Goal: Task Accomplishment & Management: Use online tool/utility

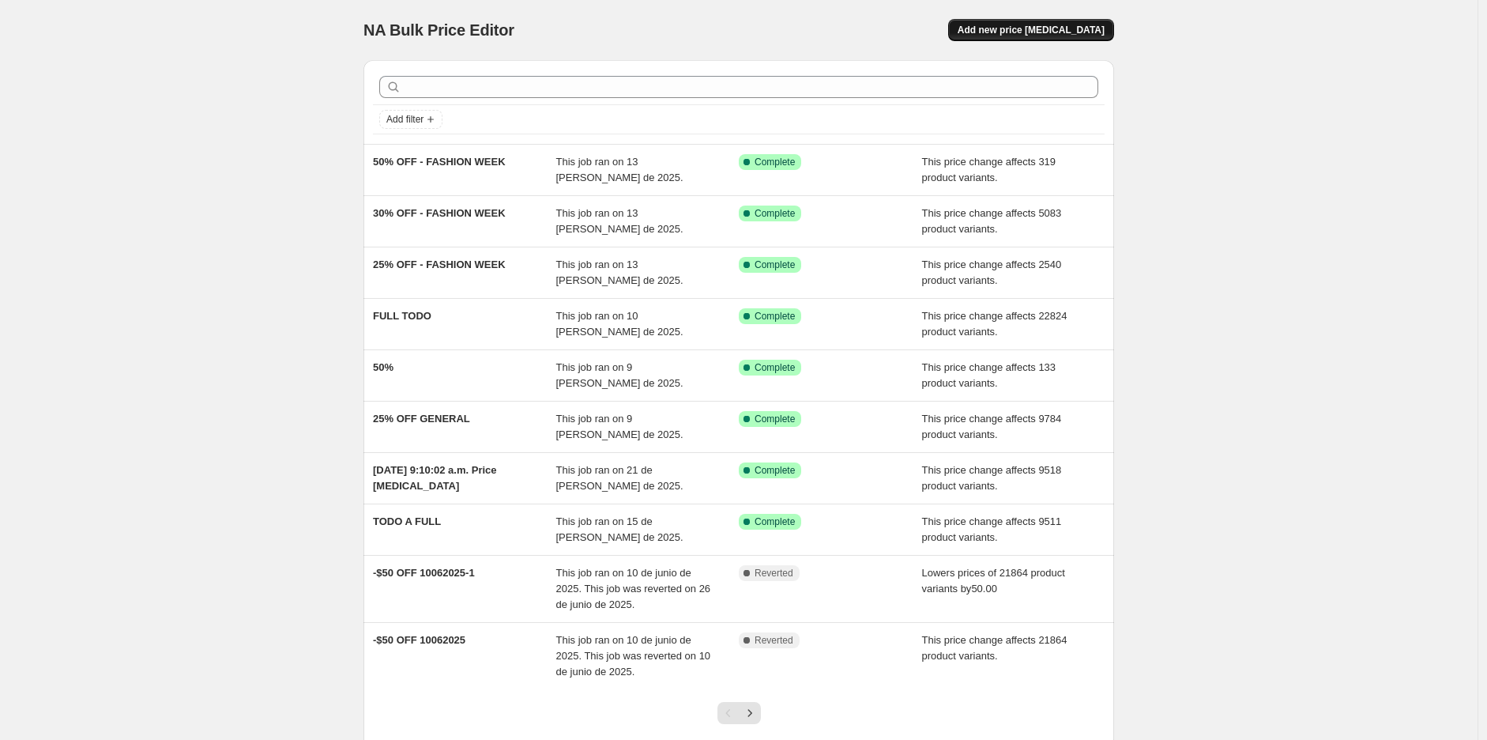
click at [1069, 26] on span "Add new price [MEDICAL_DATA]" at bounding box center [1031, 30] width 147 height 13
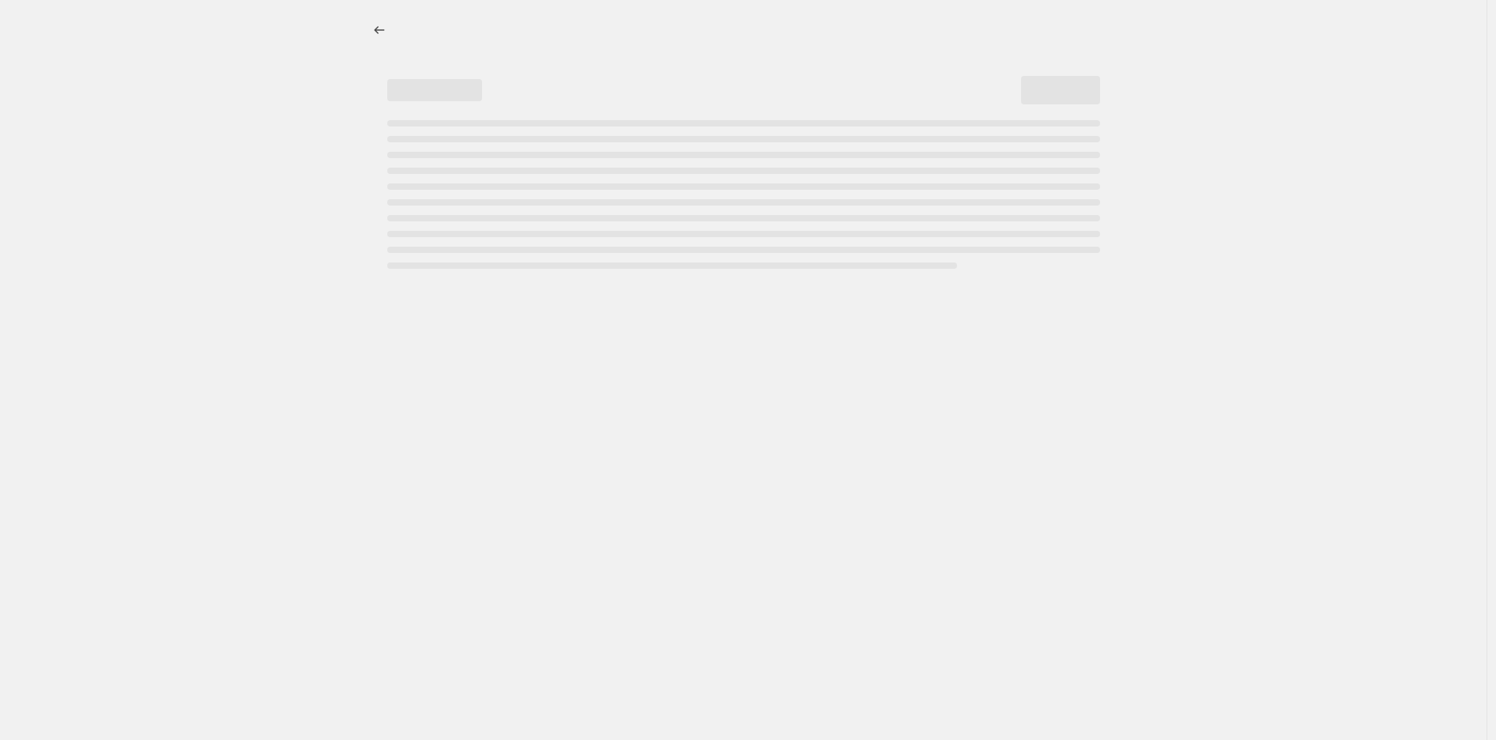
select select "percentage"
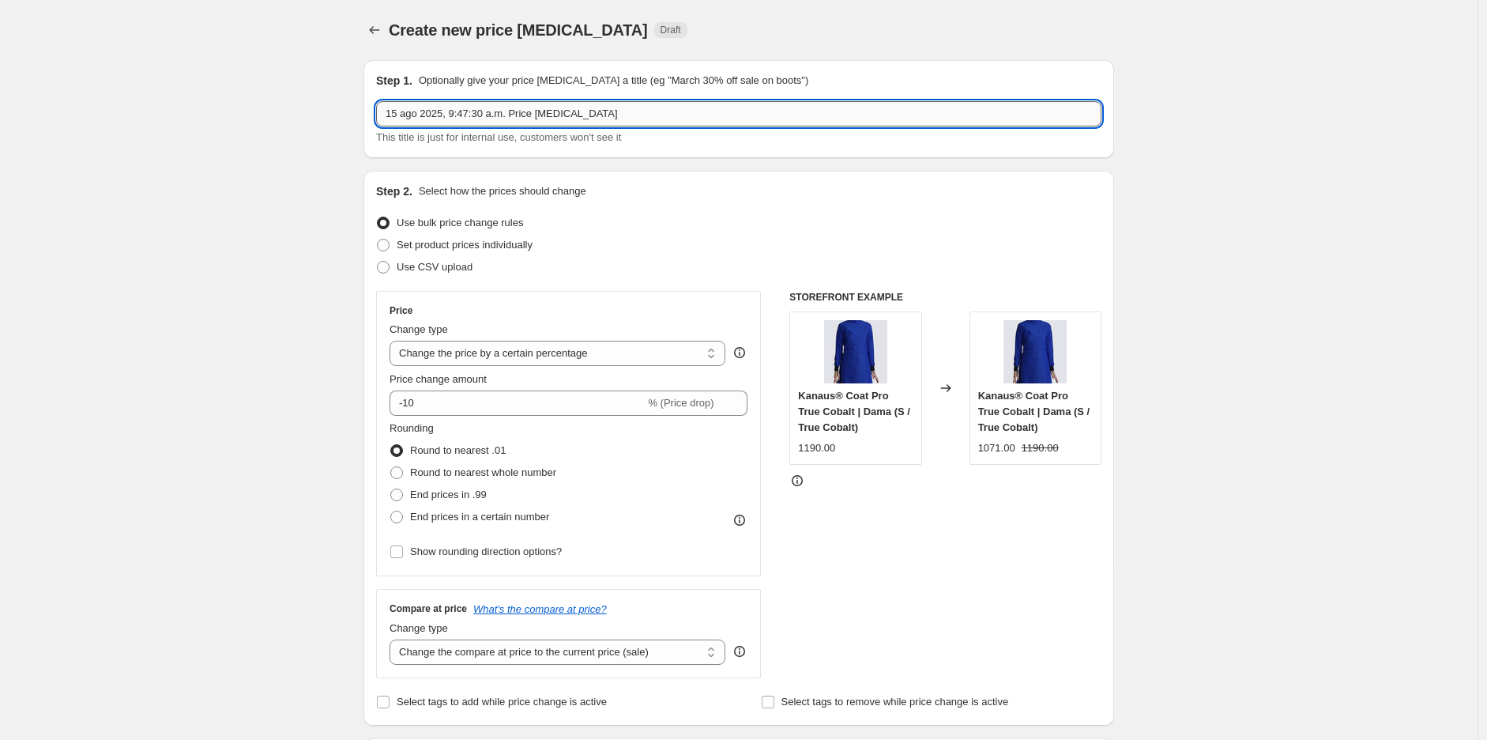
click at [614, 121] on input "15 ago 2025, 9:47:30 a.m. Price [MEDICAL_DATA]" at bounding box center [739, 113] width 726 height 25
type input "30 OFF"
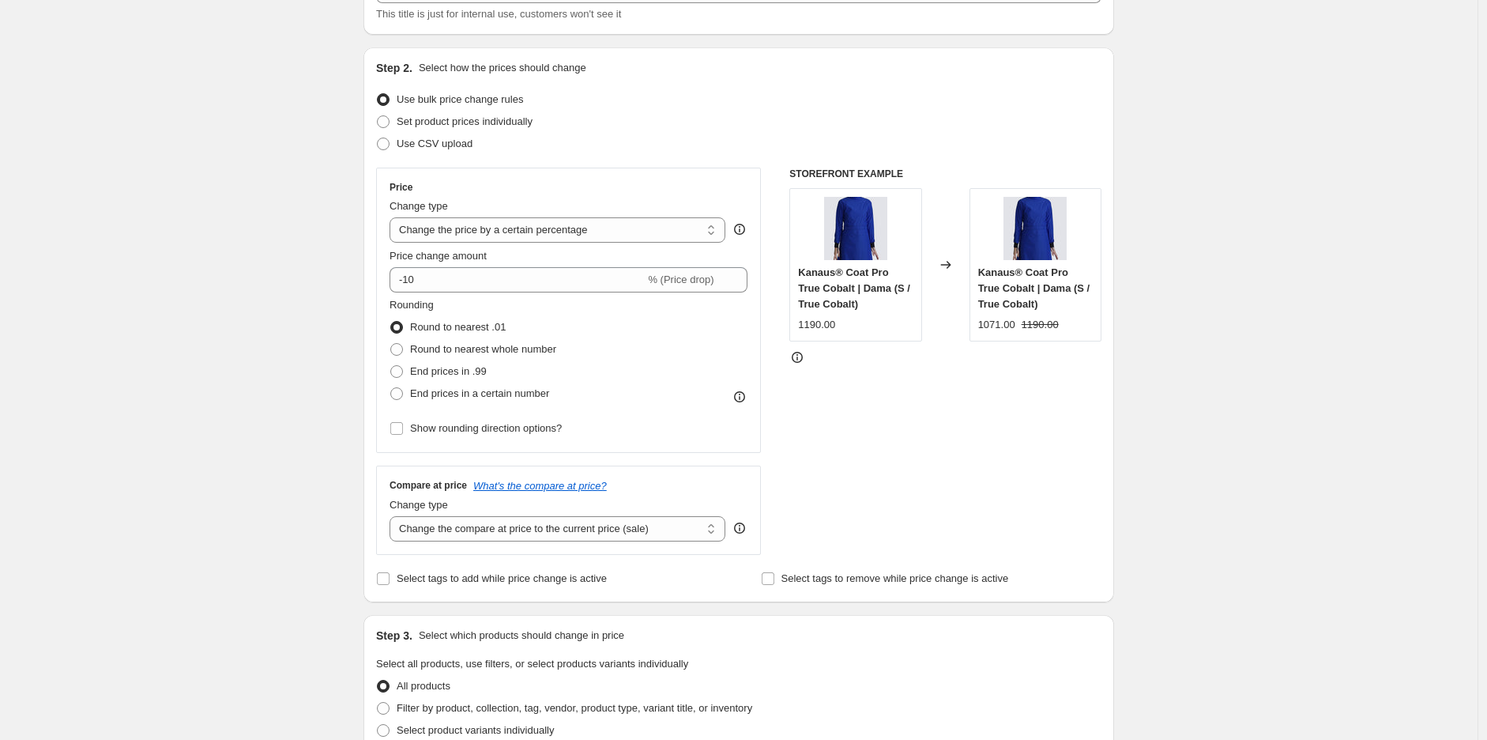
scroll to position [234, 0]
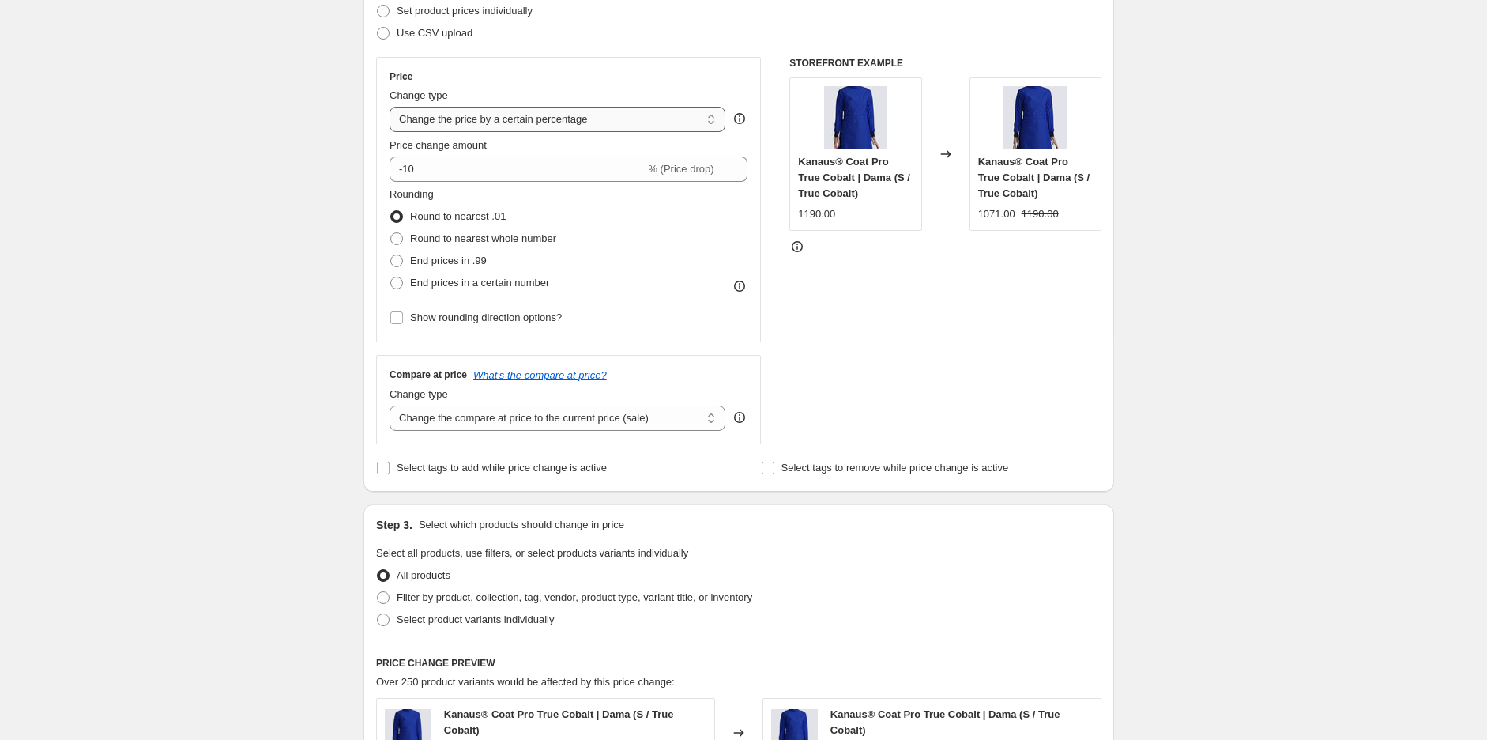
click at [492, 110] on select "Change the price to a certain amount Change the price by a certain amount Chang…" at bounding box center [558, 119] width 336 height 25
select select "pcap"
click at [394, 107] on select "Change the price to a certain amount Change the price by a certain amount Chang…" at bounding box center [558, 119] width 336 height 25
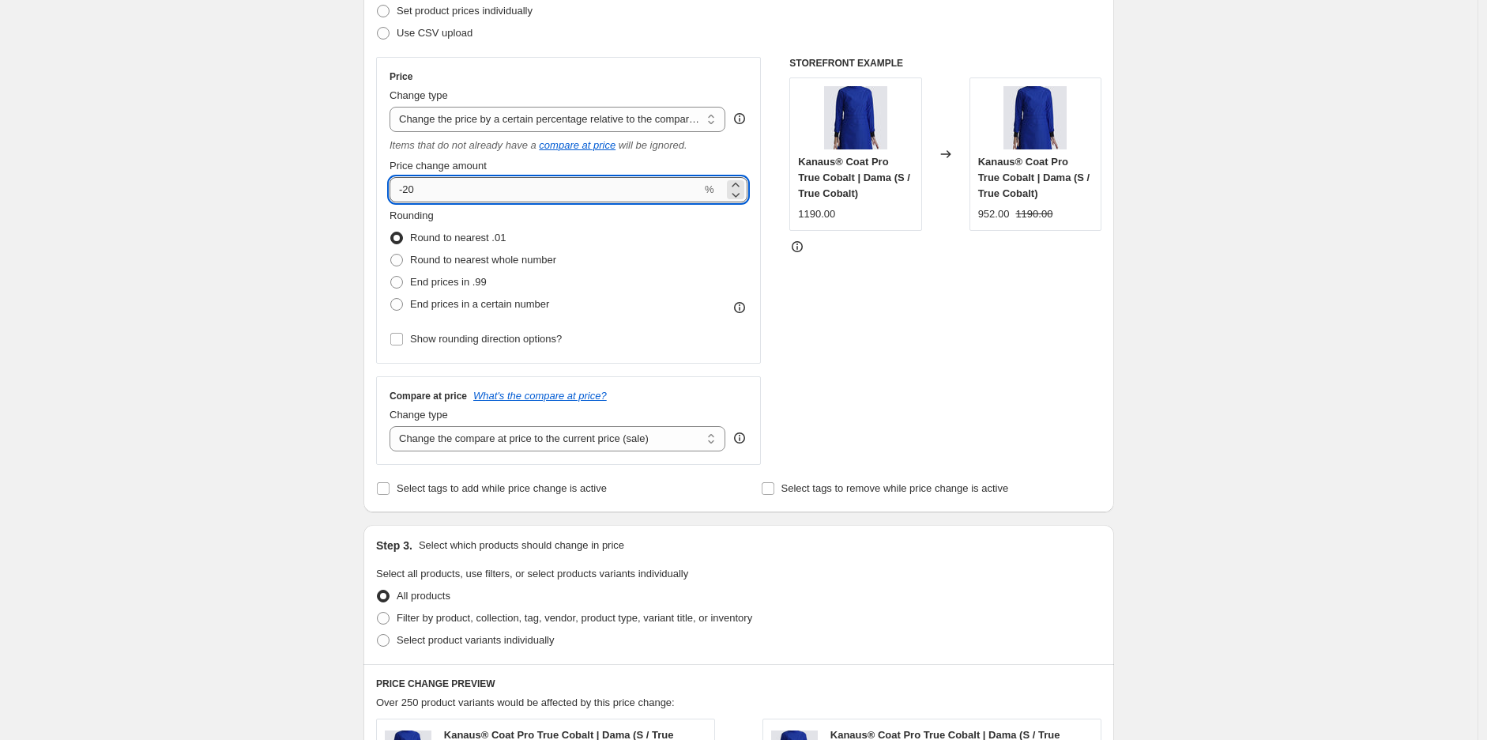
drag, startPoint x: 452, startPoint y: 190, endPoint x: 406, endPoint y: 194, distance: 45.9
click at [406, 194] on input "-20" at bounding box center [546, 189] width 312 height 25
type input "-30"
click at [362, 242] on div "Step 1. Optionally give your price [MEDICAL_DATA] a title (eg "March 30% off sa…" at bounding box center [732, 554] width 763 height 1482
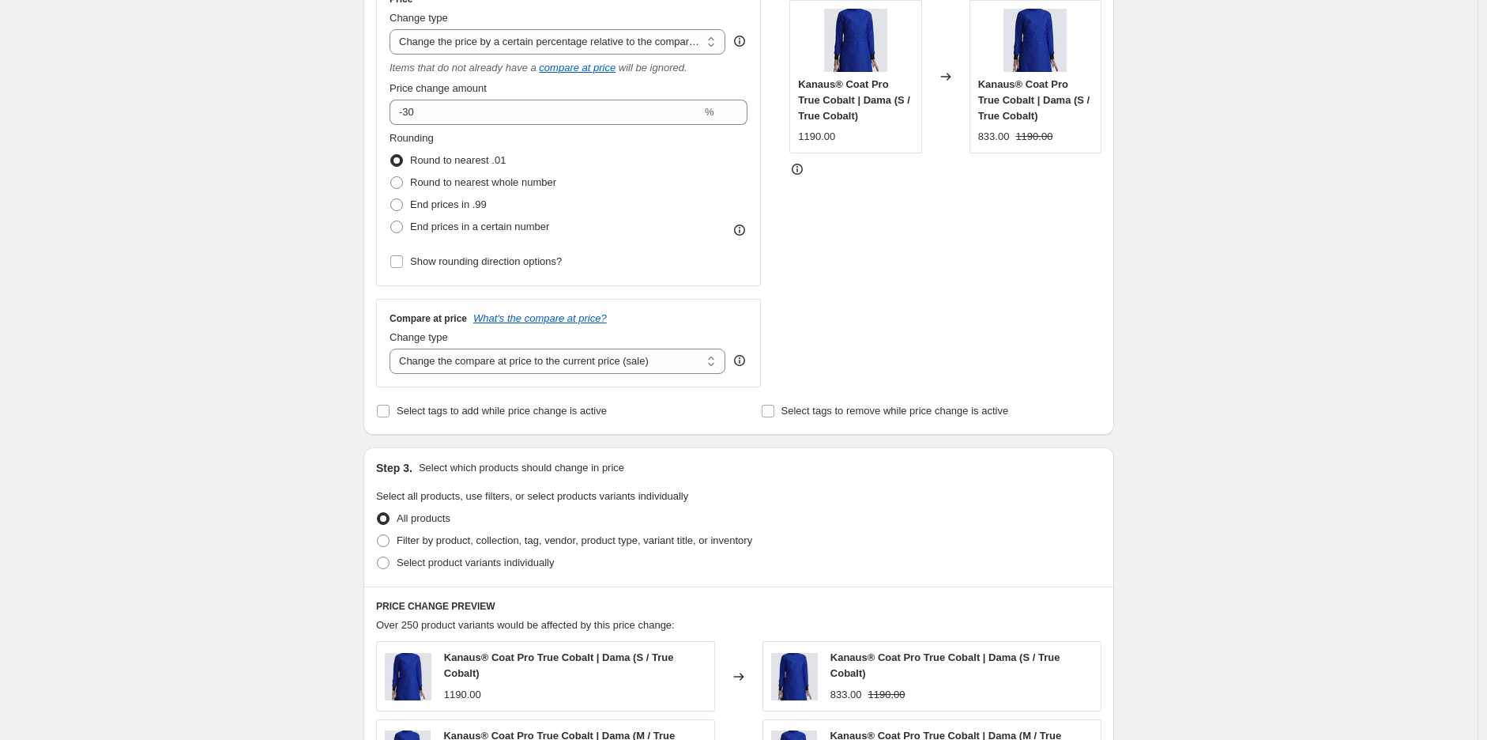
scroll to position [351, 0]
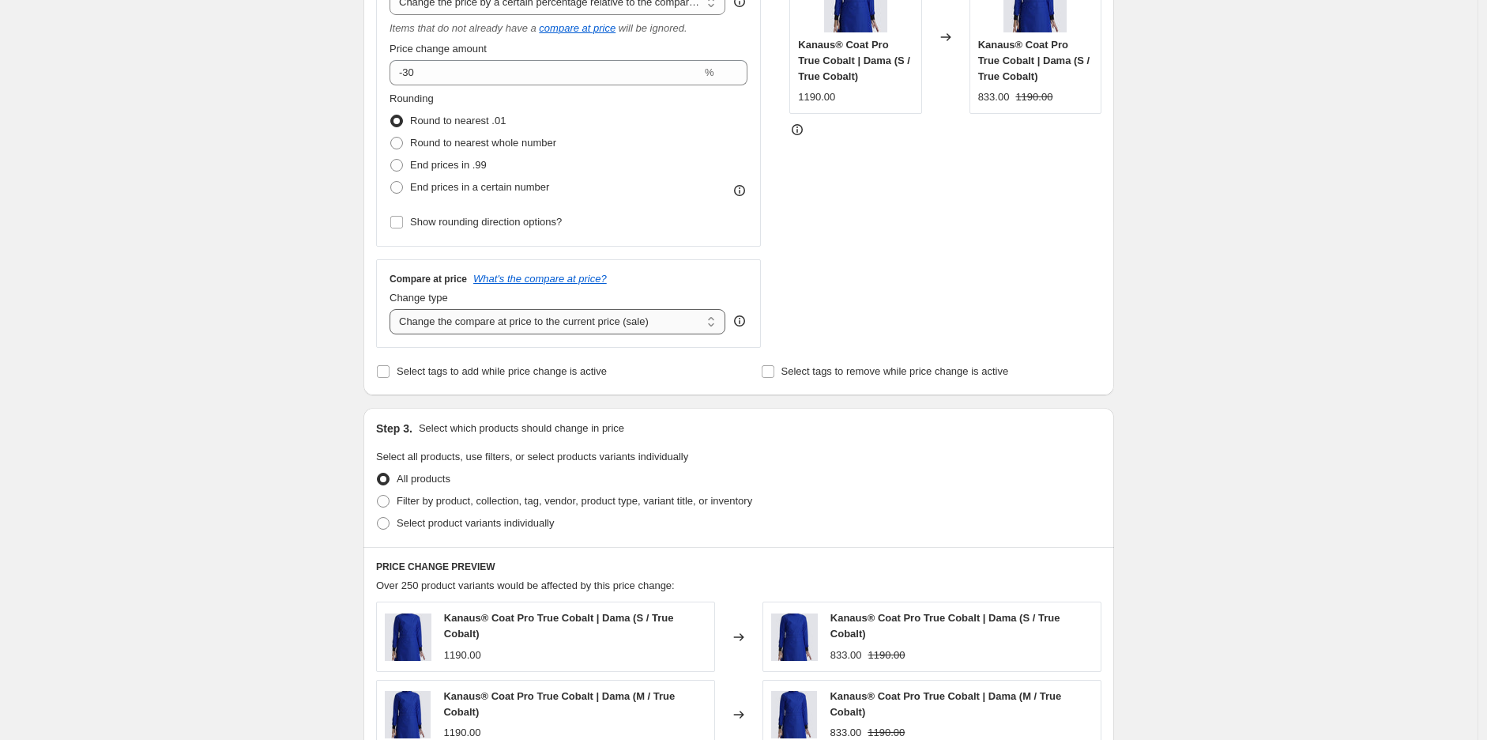
click at [474, 322] on select "Change the compare at price to the current price (sale) Change the compare at p…" at bounding box center [558, 321] width 336 height 25
select select "no_change"
click at [394, 310] on select "Change the compare at price to the current price (sale) Change the compare at p…" at bounding box center [558, 321] width 336 height 25
click at [272, 267] on div "Create new price [MEDICAL_DATA]. This page is ready Create new price [MEDICAL_D…" at bounding box center [739, 462] width 1478 height 1626
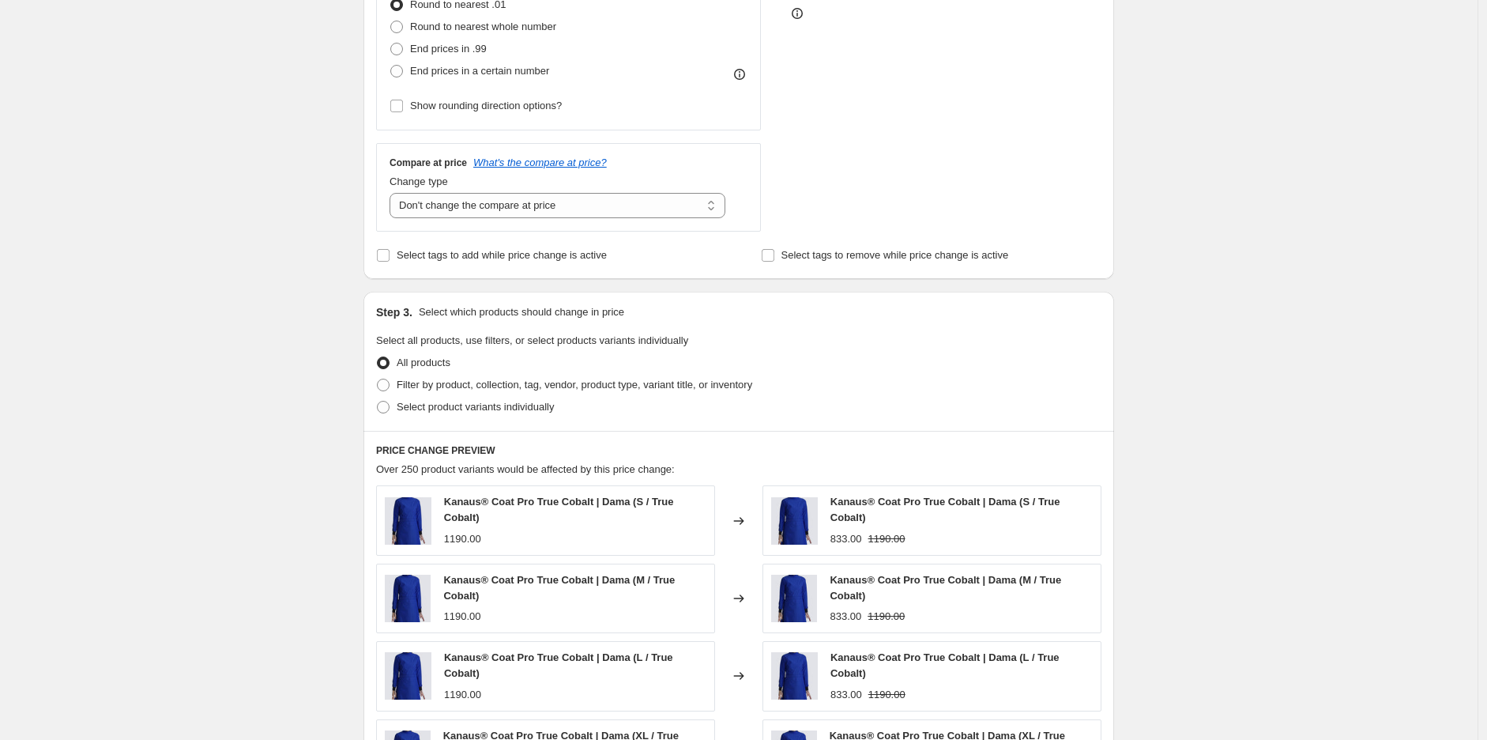
scroll to position [468, 0]
click at [488, 390] on span "Filter by product, collection, tag, vendor, product type, variant title, or inv…" at bounding box center [575, 384] width 356 height 12
click at [378, 379] on input "Filter by product, collection, tag, vendor, product type, variant title, or inv…" at bounding box center [377, 378] width 1 height 1
radio input "true"
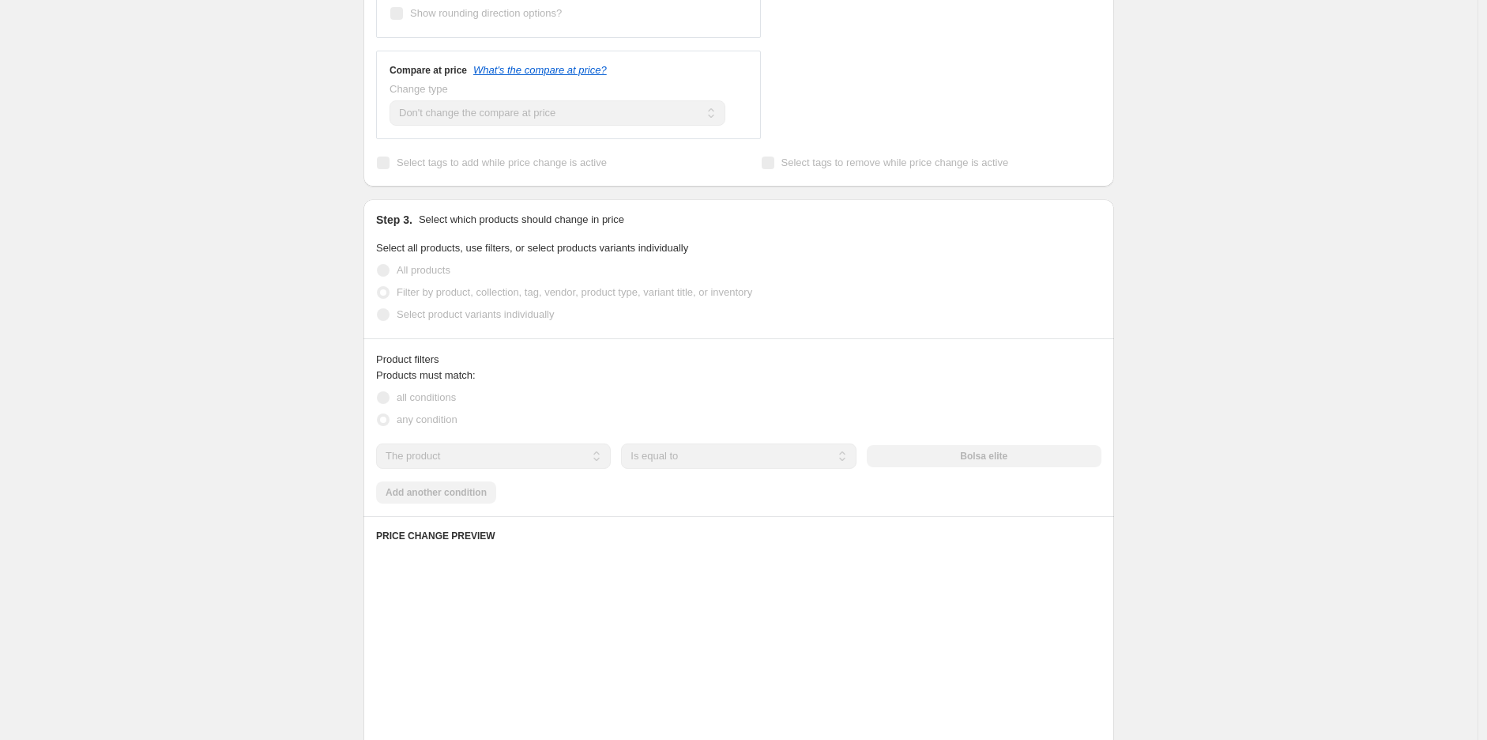
scroll to position [586, 0]
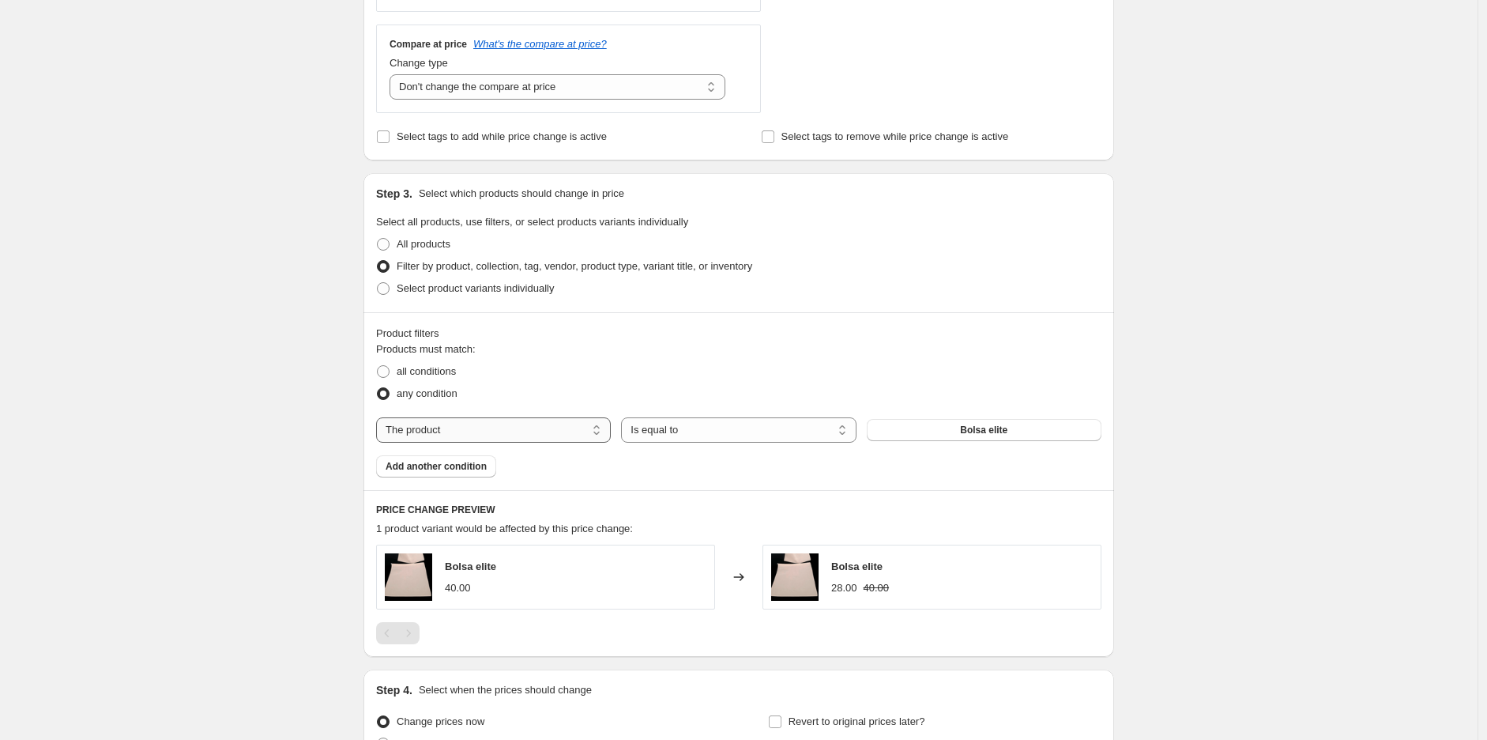
click at [571, 435] on select "The product The product's collection The product's tag The product's vendor The…" at bounding box center [493, 429] width 235 height 25
select select "tag"
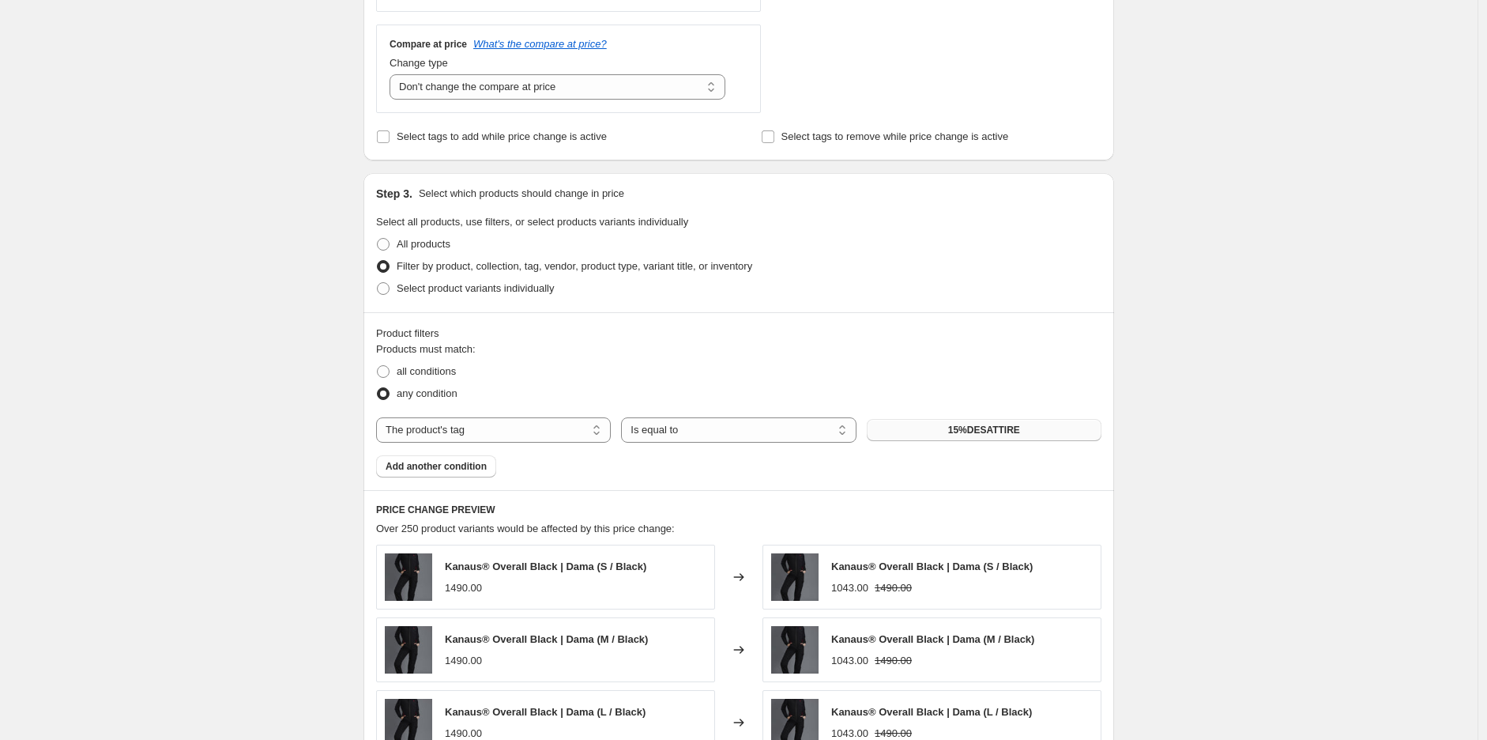
click at [967, 435] on span "15%DESATTIRE" at bounding box center [984, 430] width 72 height 13
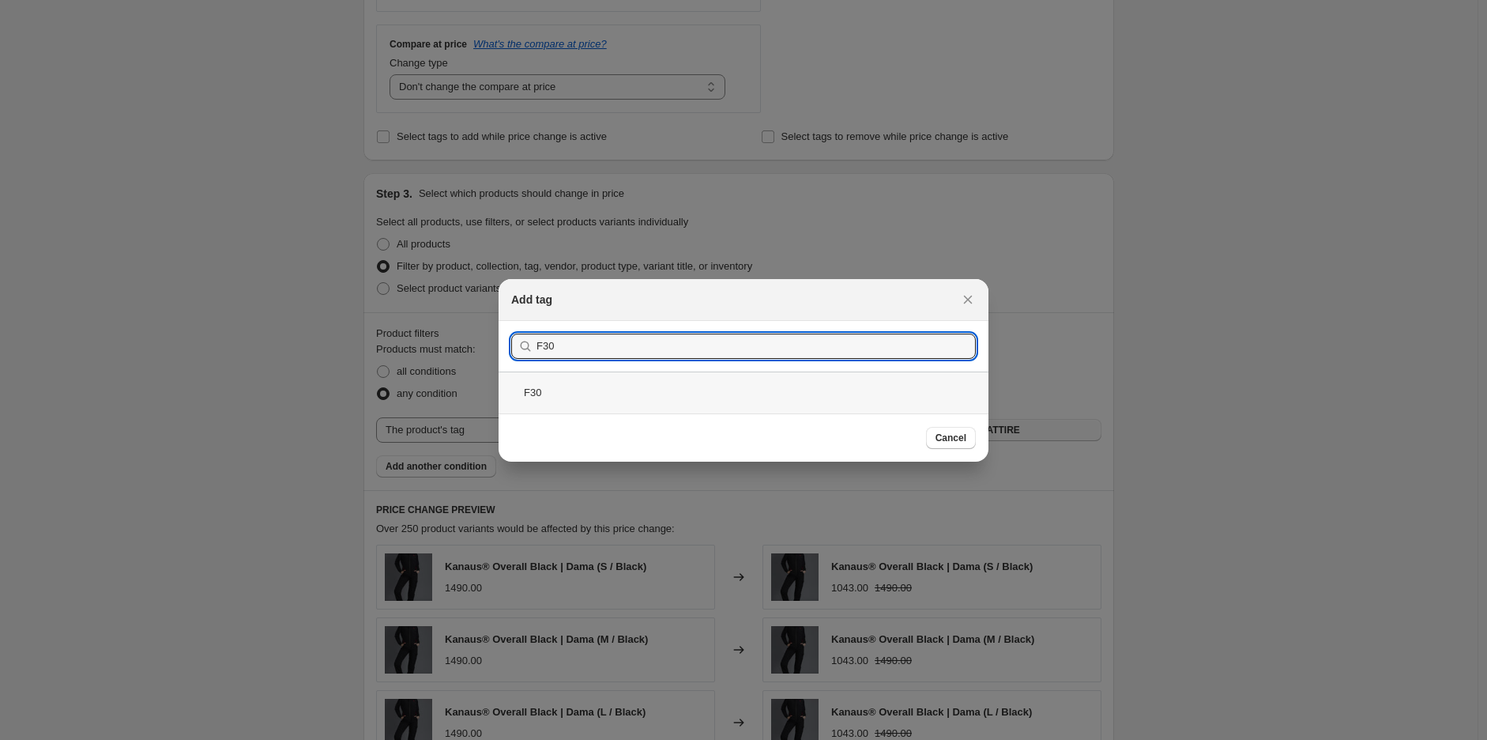
type input "F30"
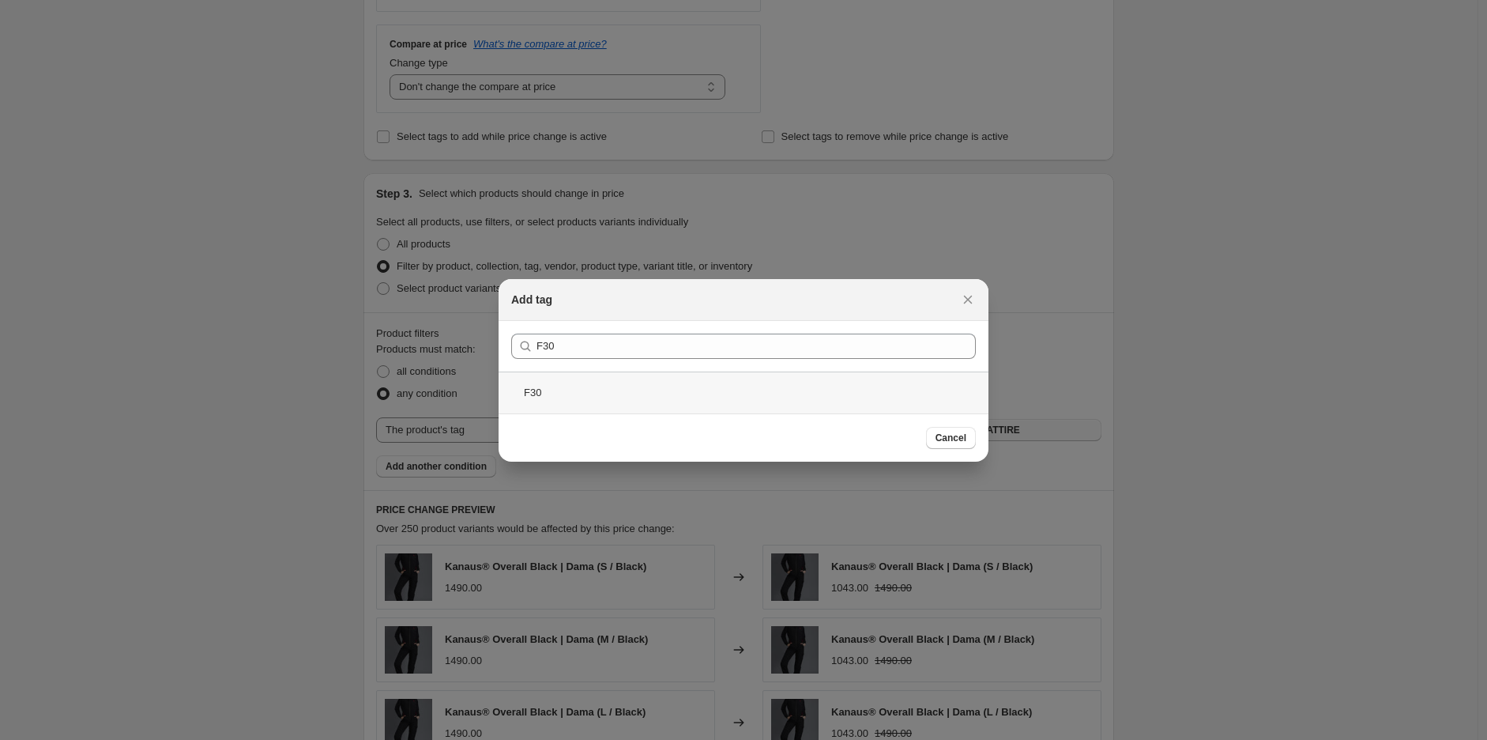
click at [589, 383] on div "F30" at bounding box center [744, 392] width 490 height 42
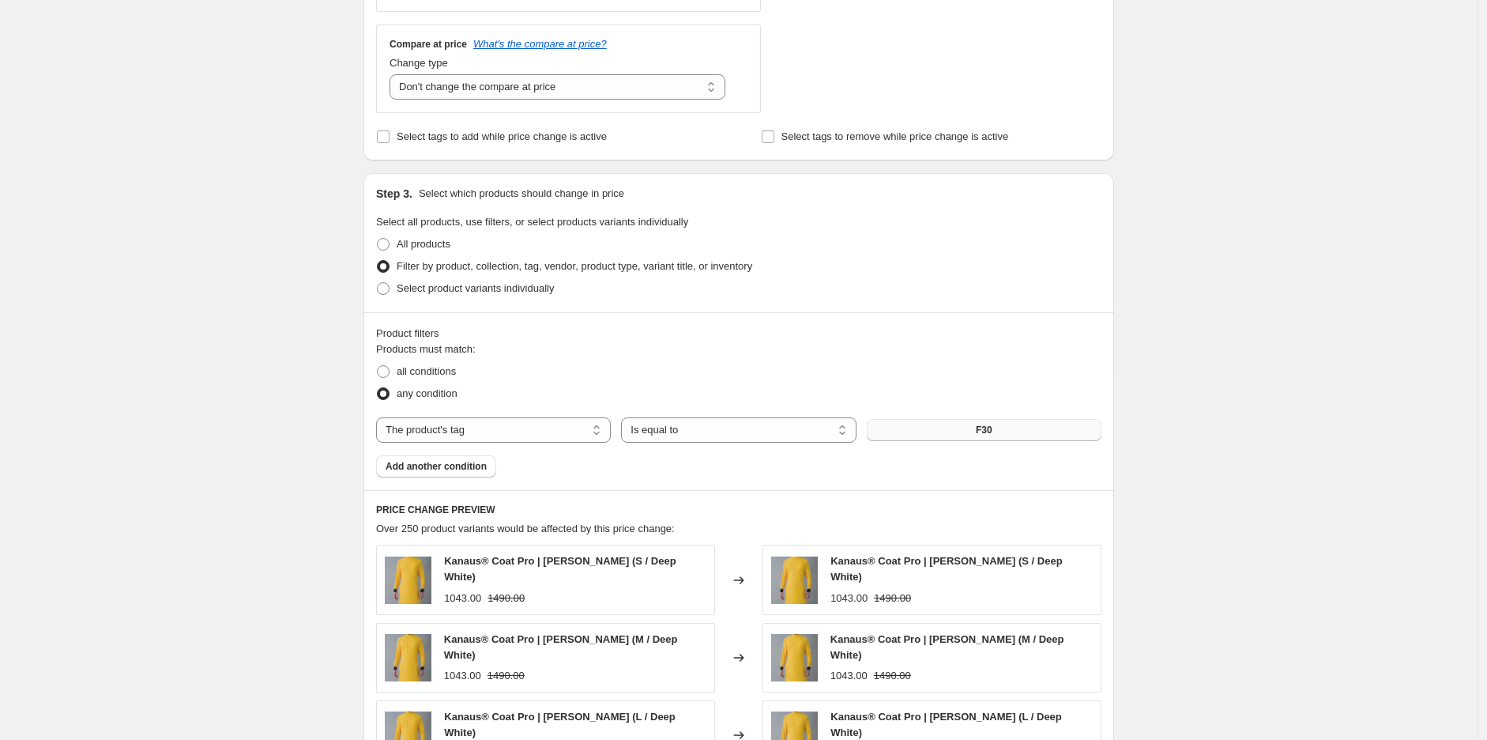
click at [303, 262] on div "Create new price [MEDICAL_DATA]. This page is ready Create new price [MEDICAL_D…" at bounding box center [739, 316] width 1478 height 1804
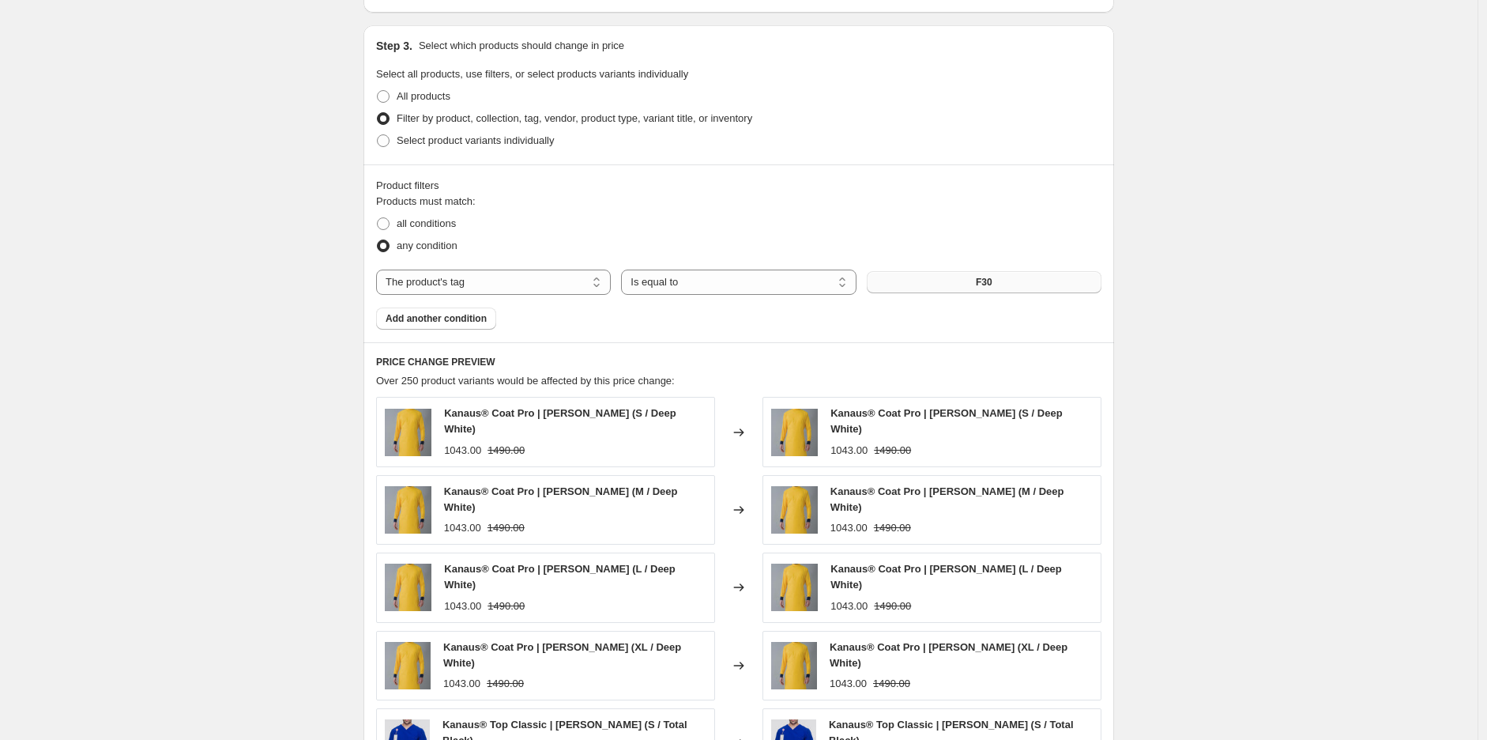
scroll to position [937, 0]
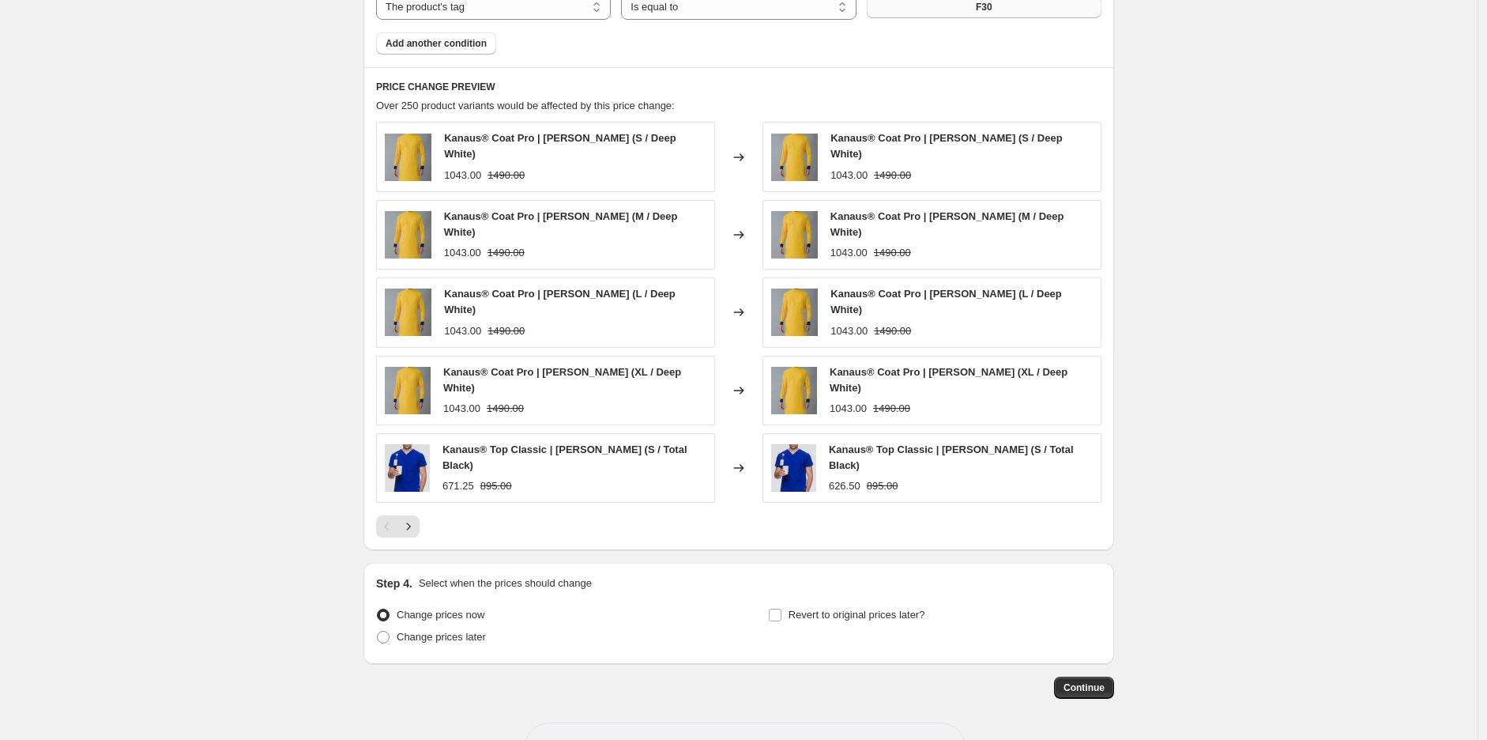
scroll to position [1040, 0]
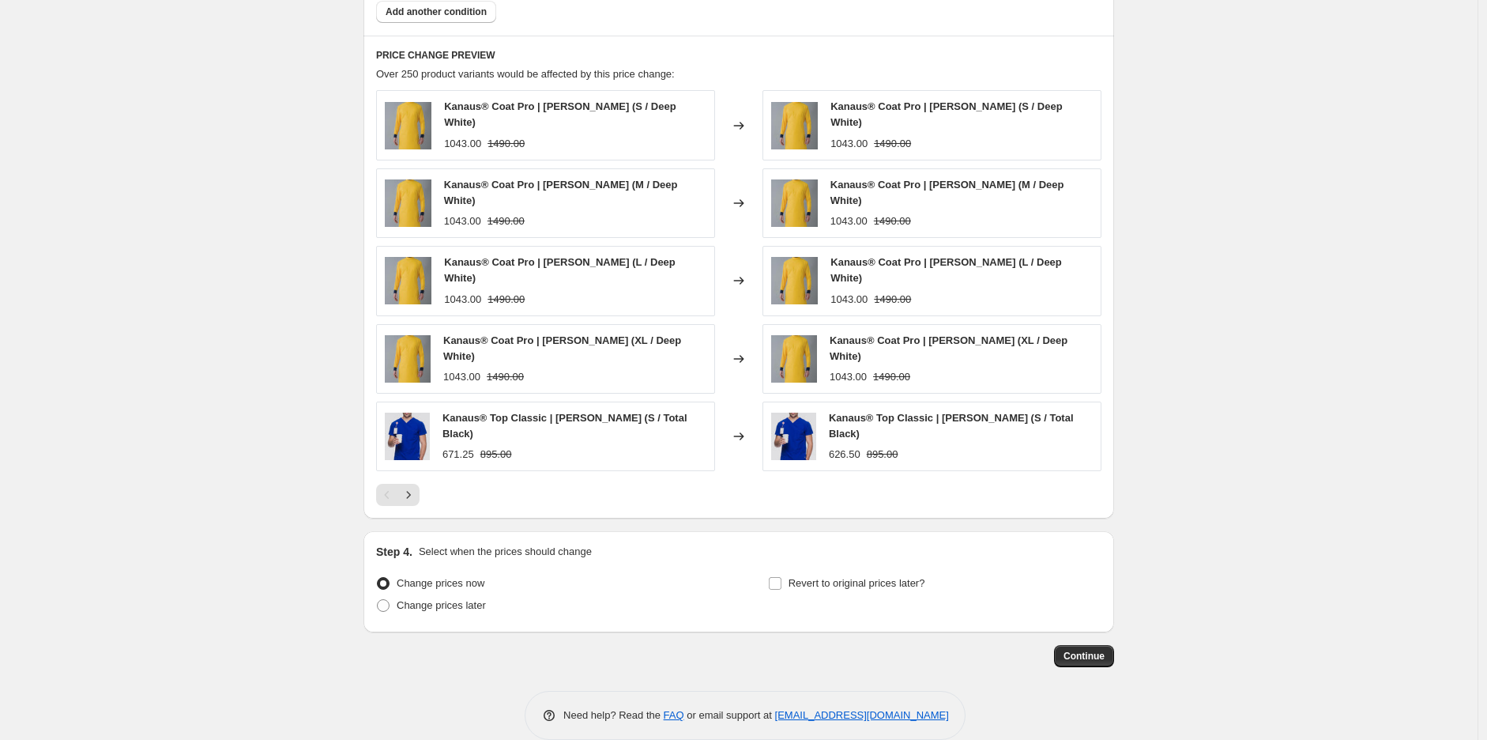
click at [1088, 650] on span "Continue" at bounding box center [1084, 656] width 41 height 13
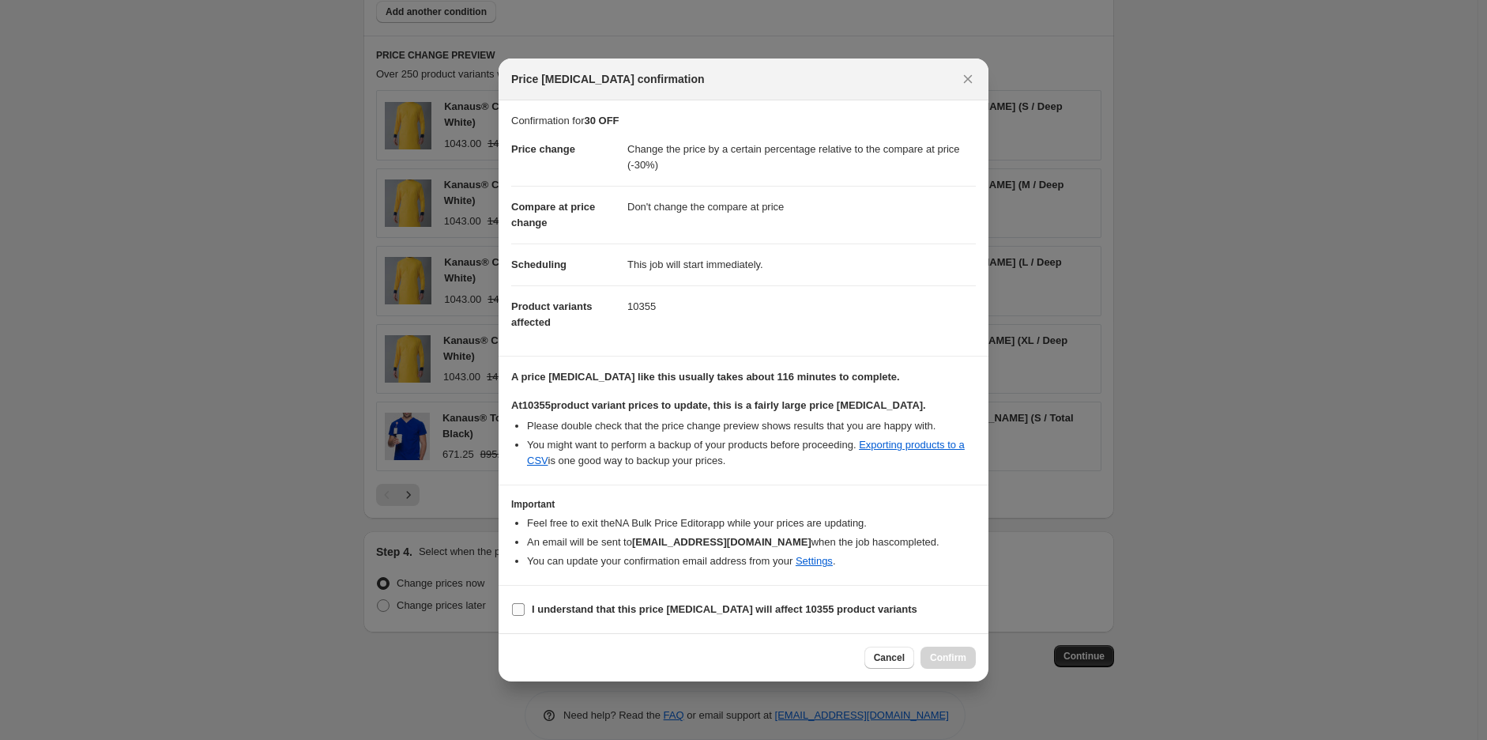
click at [523, 604] on input "I understand that this price [MEDICAL_DATA] will affect 10355 product variants" at bounding box center [518, 609] width 13 height 13
checkbox input "true"
click at [959, 658] on span "Confirm" at bounding box center [948, 657] width 36 height 13
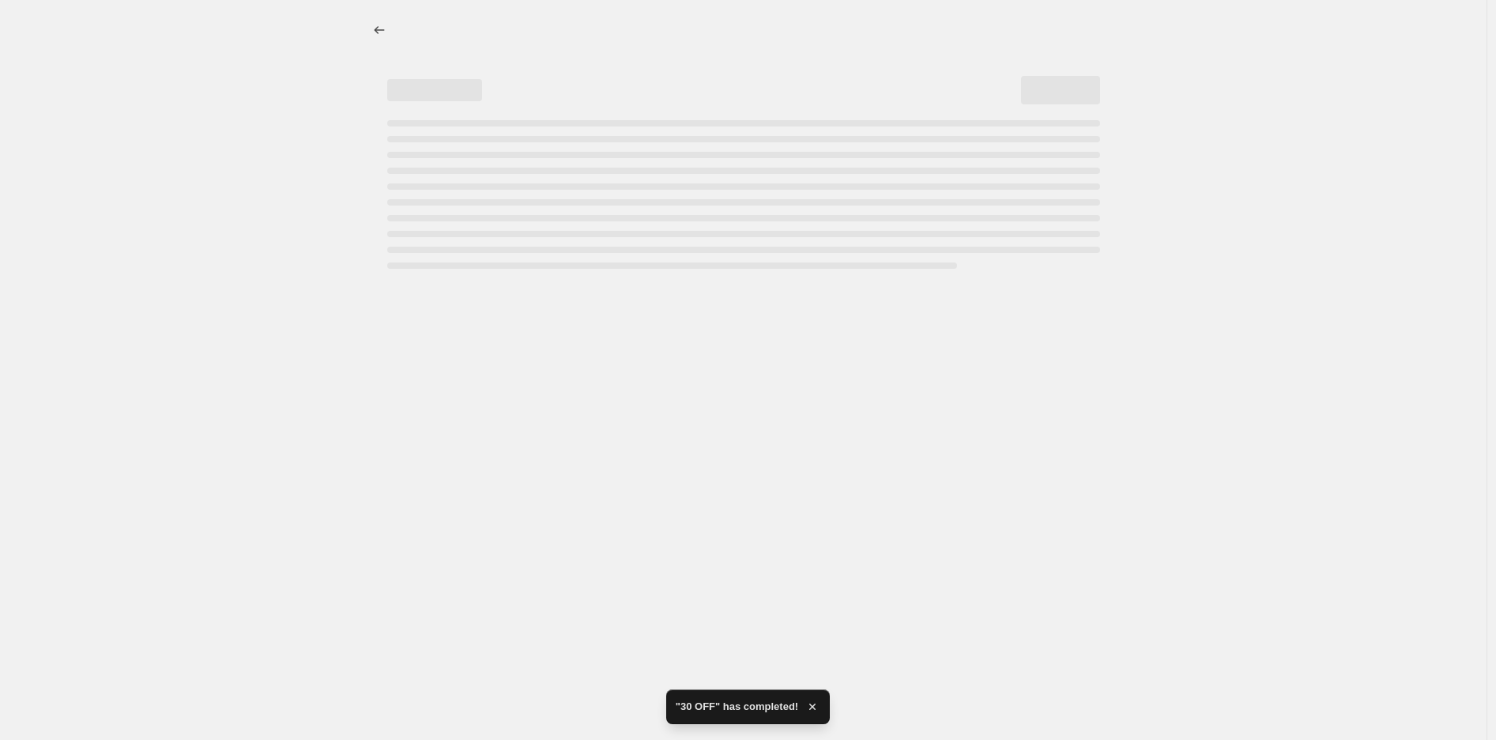
select select "pcap"
select select "no_change"
select select "tag"
select select "pcap"
select select "no_change"
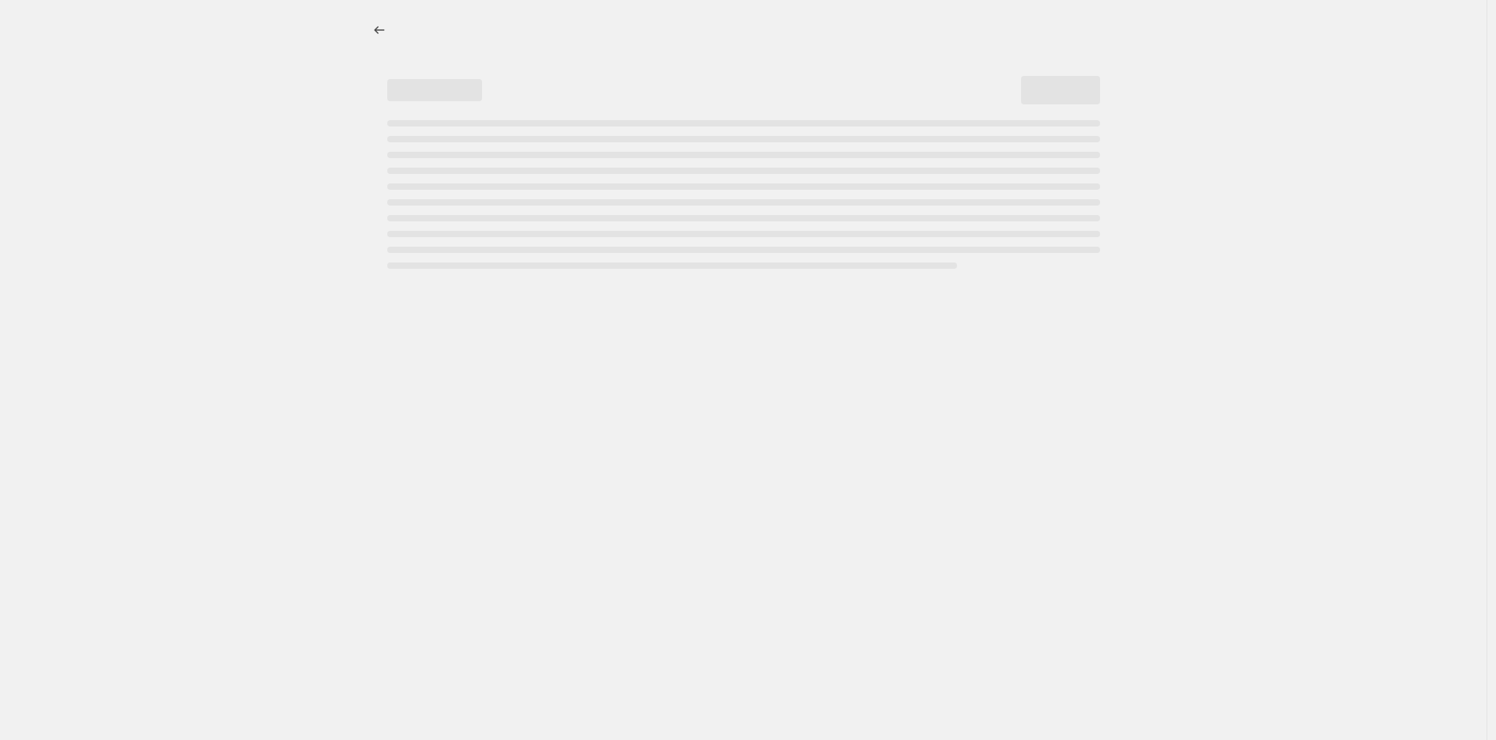
select select "tag"
